Goal: Check status: Check status

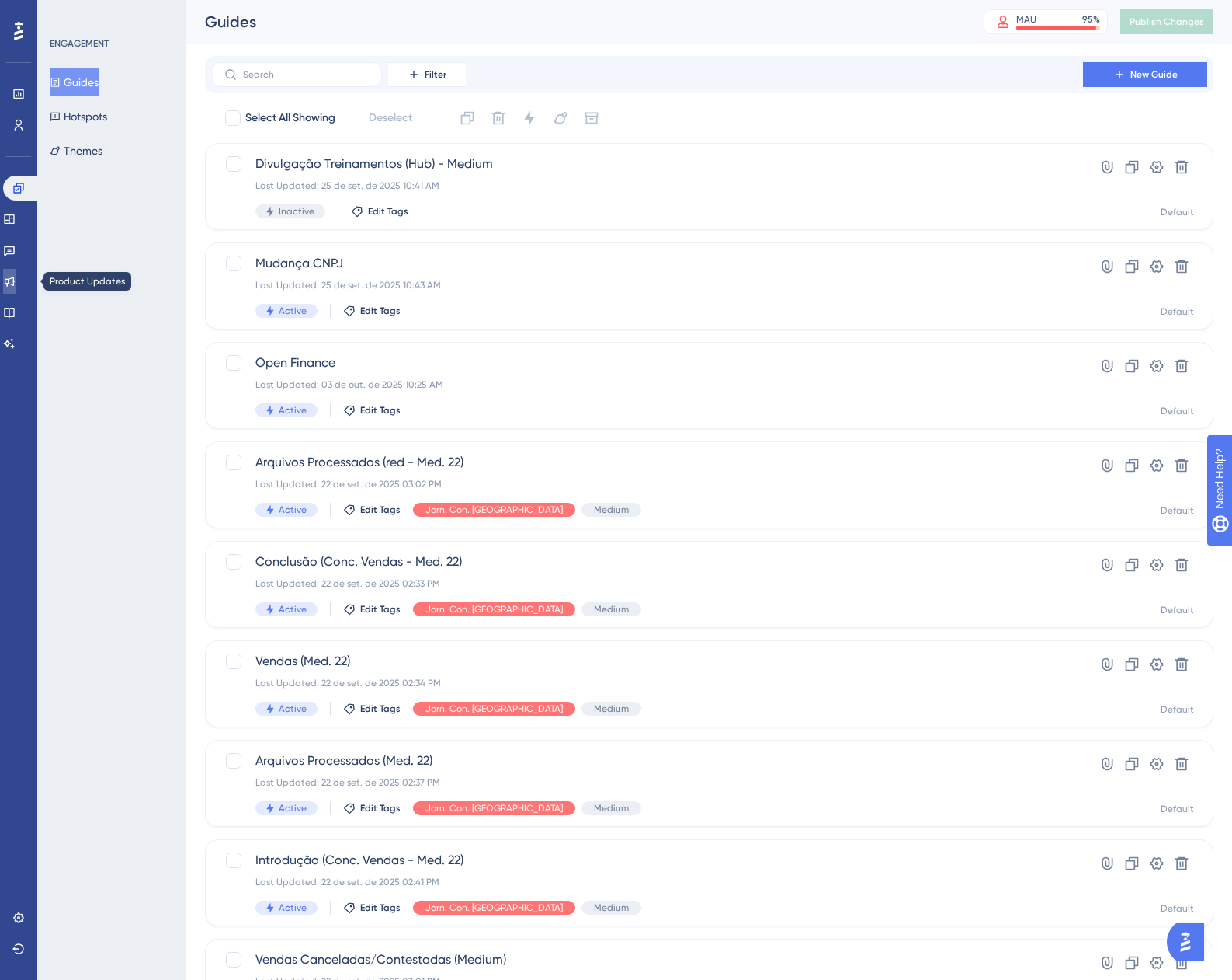
click at [15, 290] on link at bounding box center [9, 281] width 13 height 25
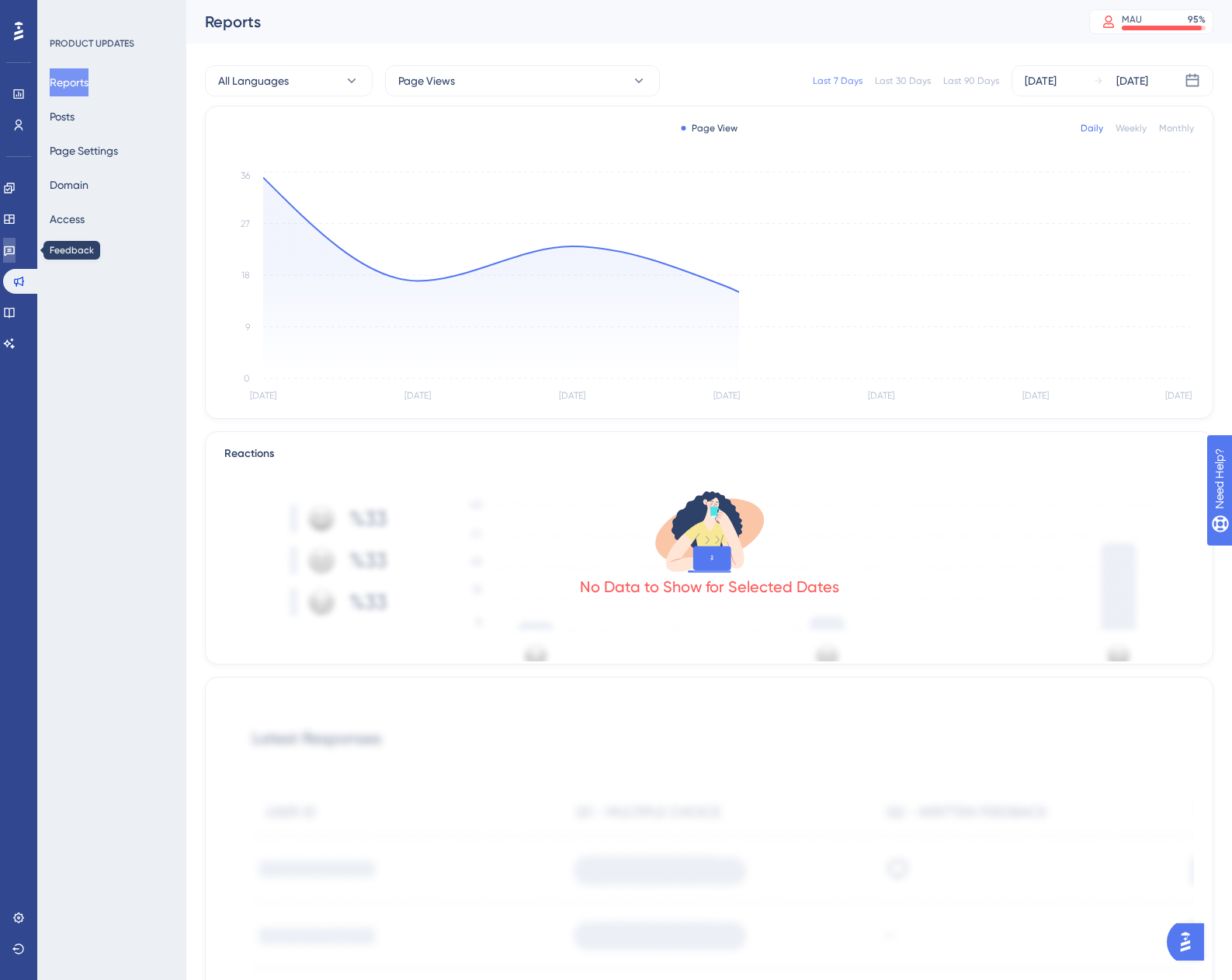
click at [14, 243] on link at bounding box center [9, 251] width 13 height 25
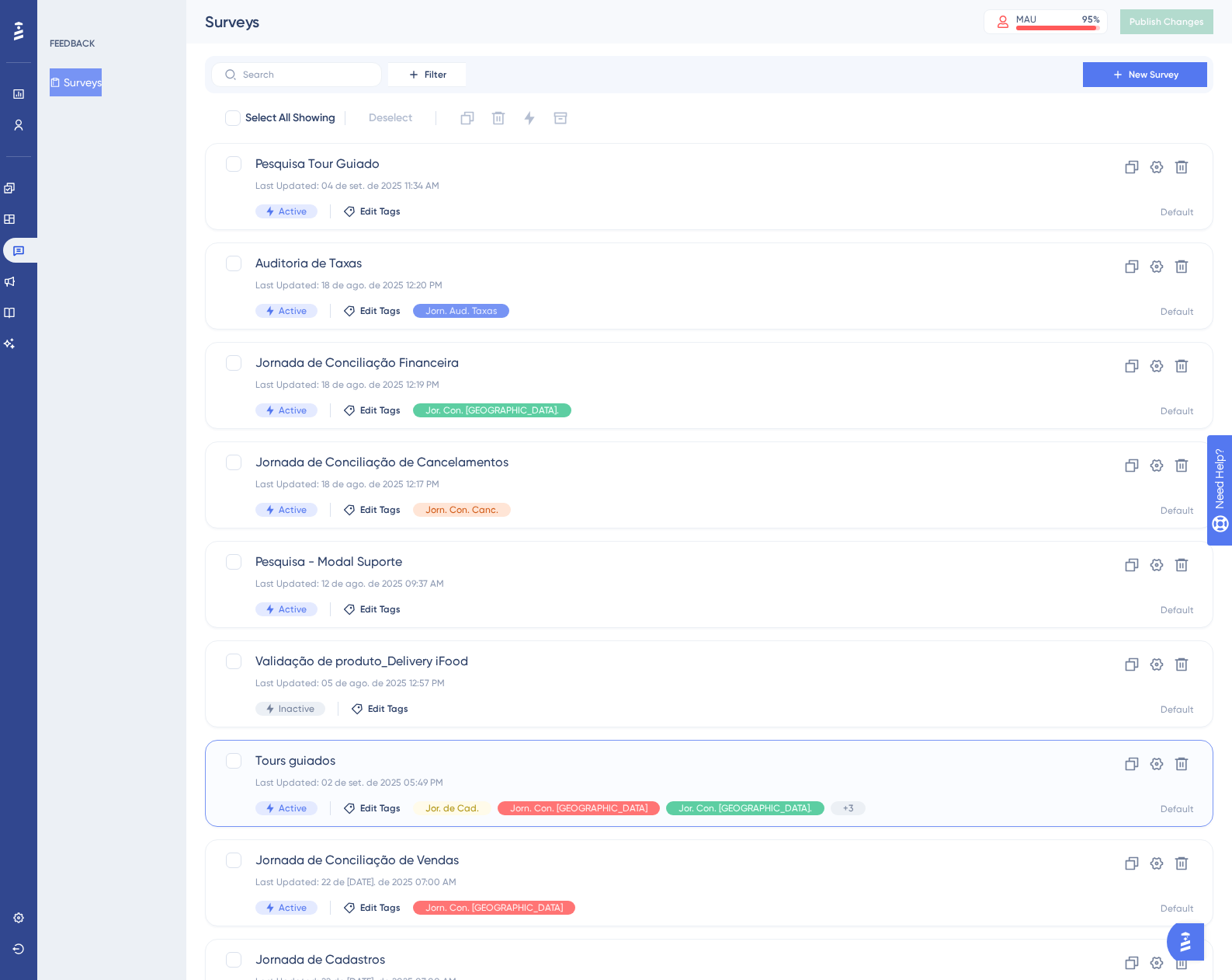
click at [787, 783] on div "Last Updated: 02 de set. de 2025 05:49 PM" at bounding box center [646, 781] width 783 height 13
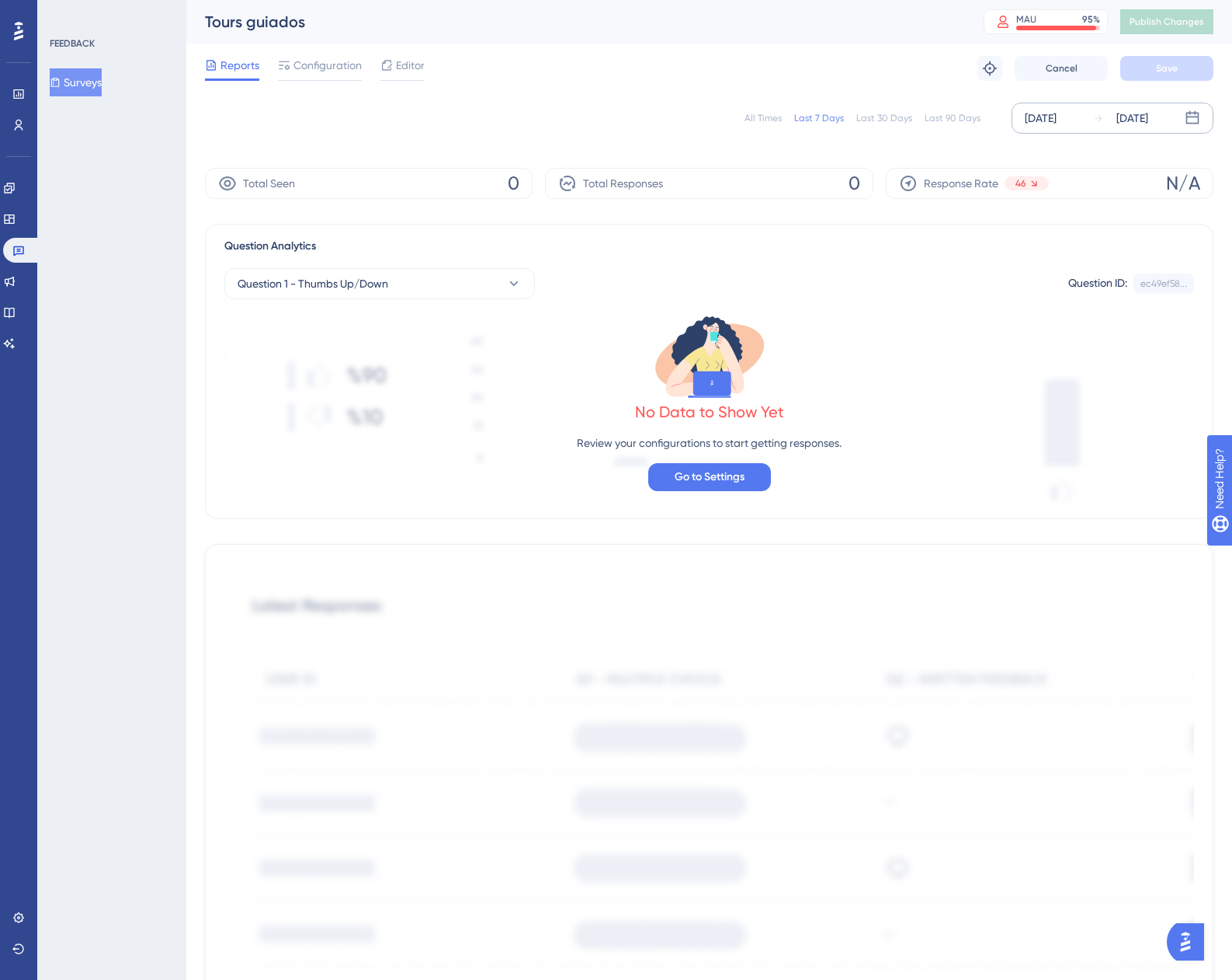
click at [1128, 117] on div "[DATE]" at bounding box center [1132, 118] width 32 height 18
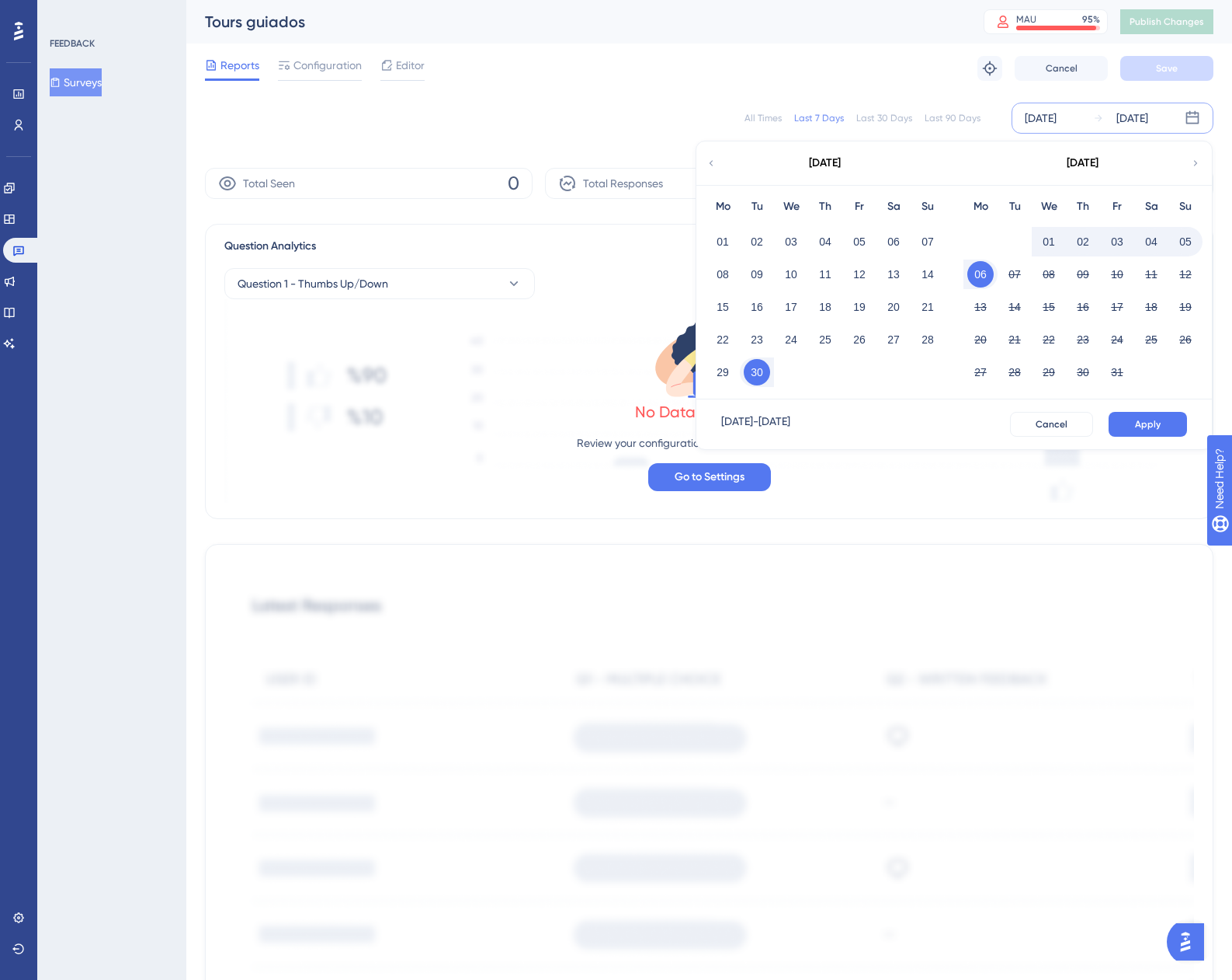
click at [769, 119] on div "All Times" at bounding box center [763, 118] width 38 height 13
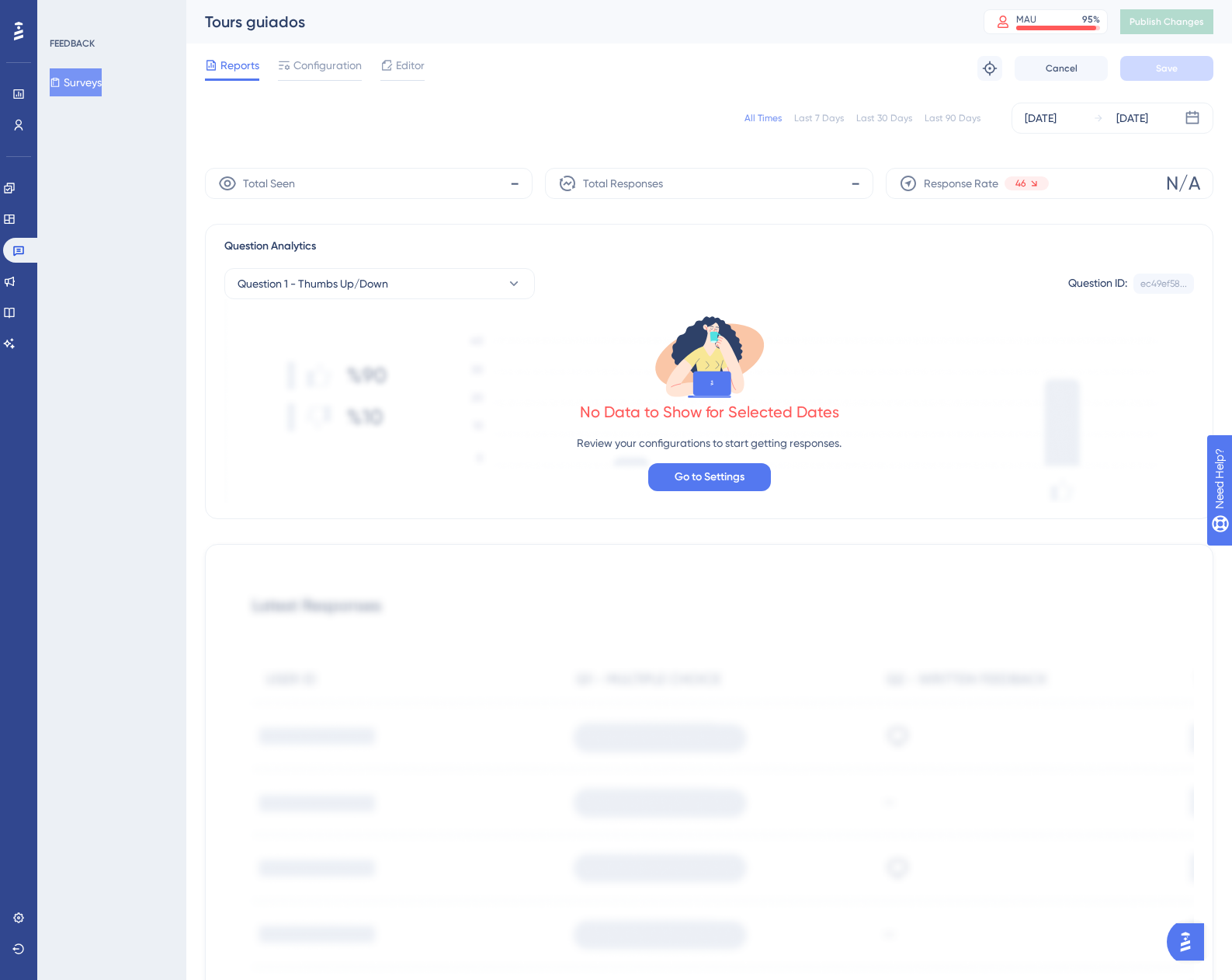
click at [769, 119] on div "All Times" at bounding box center [763, 118] width 38 height 13
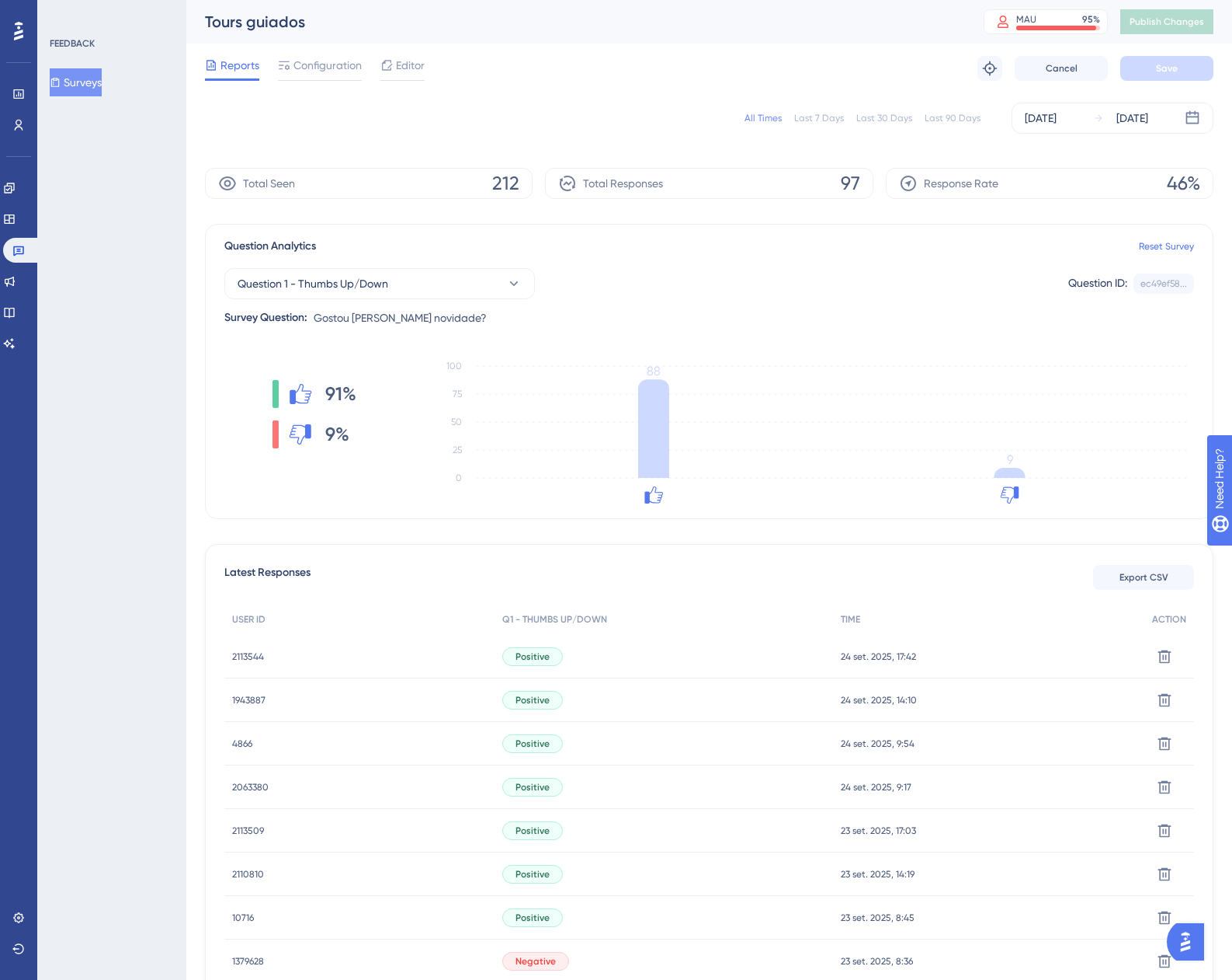
click at [90, 86] on button "Surveys" at bounding box center [76, 82] width 52 height 28
